Goal: Book appointment/travel/reservation

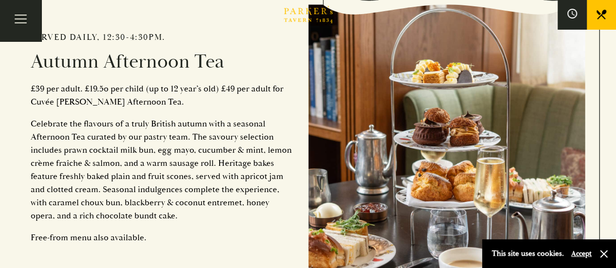
scroll to position [454, 0]
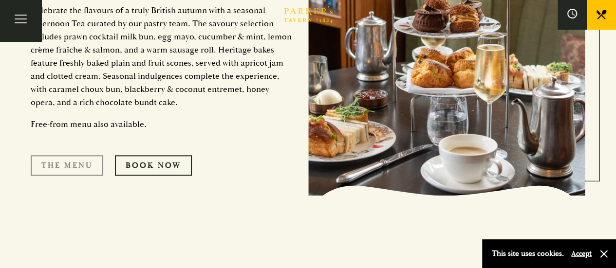
click at [55, 165] on link "The Menu" at bounding box center [67, 165] width 73 height 20
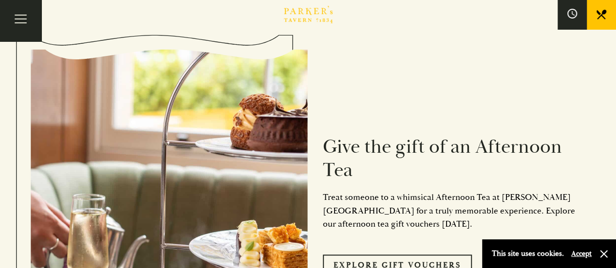
scroll to position [528, 0]
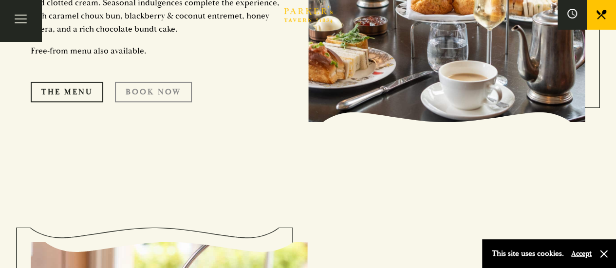
click at [143, 96] on link "Book Now" at bounding box center [153, 92] width 77 height 20
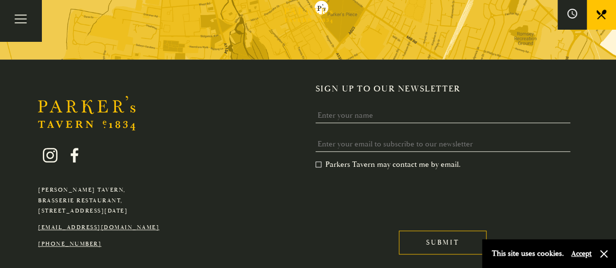
scroll to position [4085, 0]
